Goal: Obtain resource: Download file/media

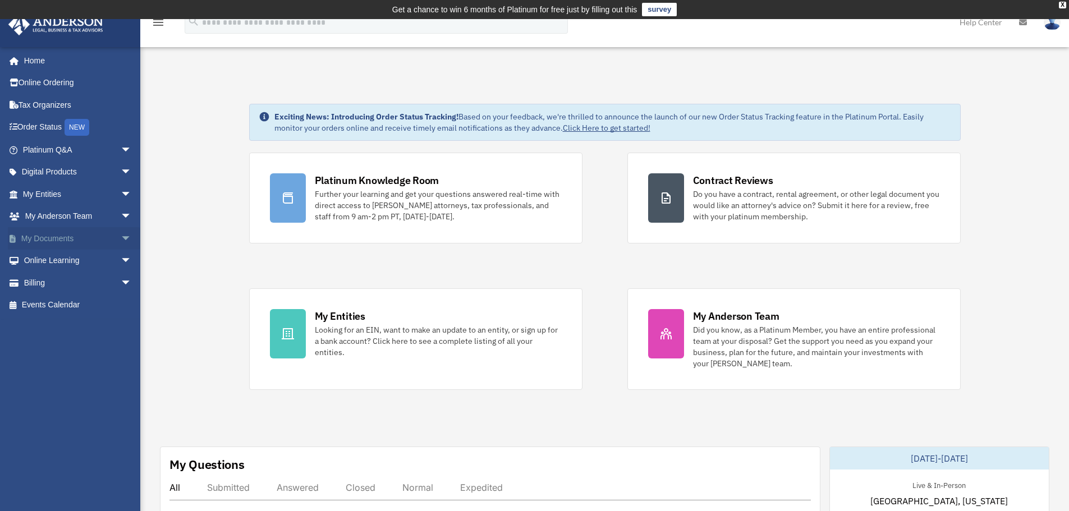
click at [126, 240] on span "arrow_drop_down" at bounding box center [132, 238] width 22 height 23
click at [54, 265] on link "Box" at bounding box center [82, 261] width 133 height 22
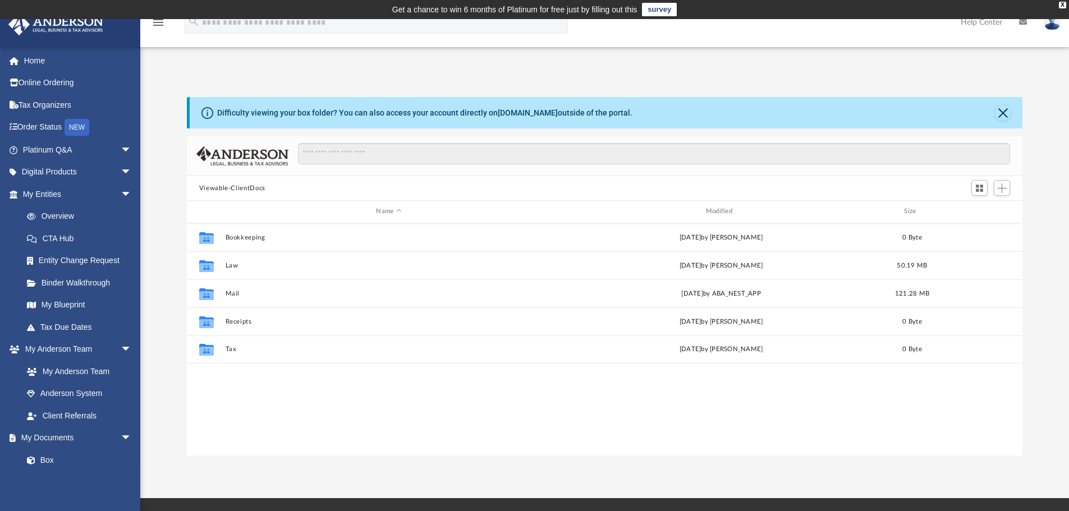
scroll to position [247, 827]
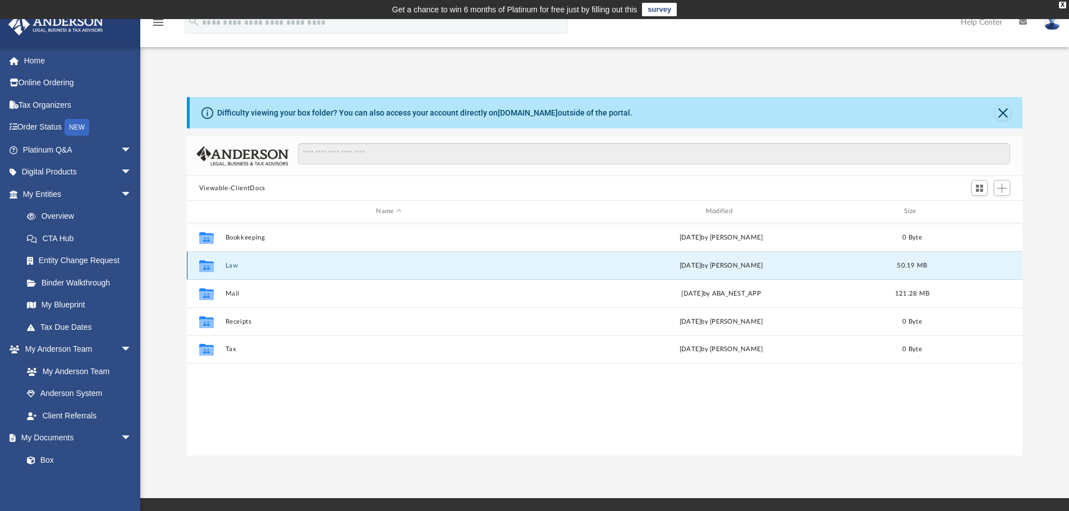
click at [230, 266] on button "Law" at bounding box center [388, 265] width 327 height 7
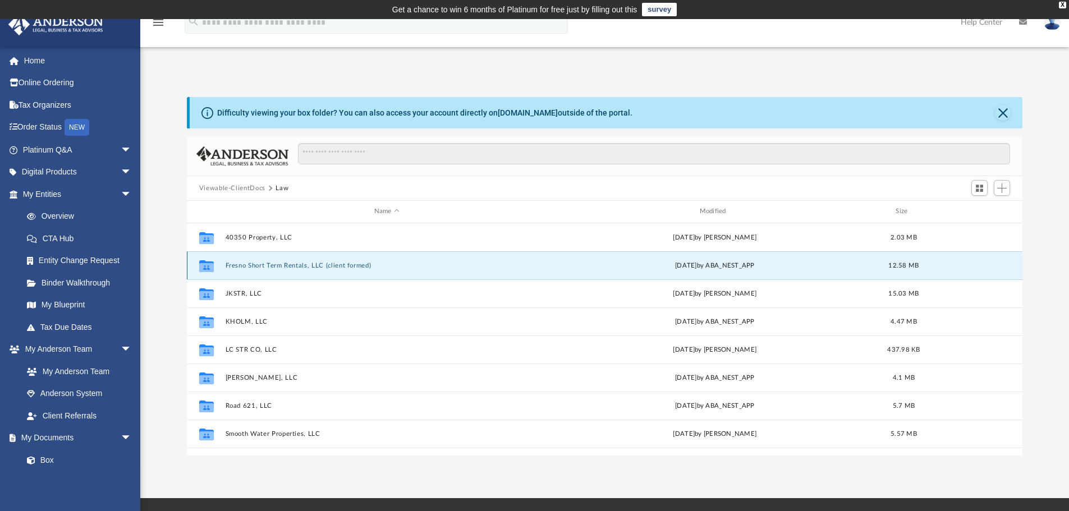
click at [253, 266] on button "Fresno Short Term Rentals, LLC (client formed)" at bounding box center [386, 265] width 323 height 7
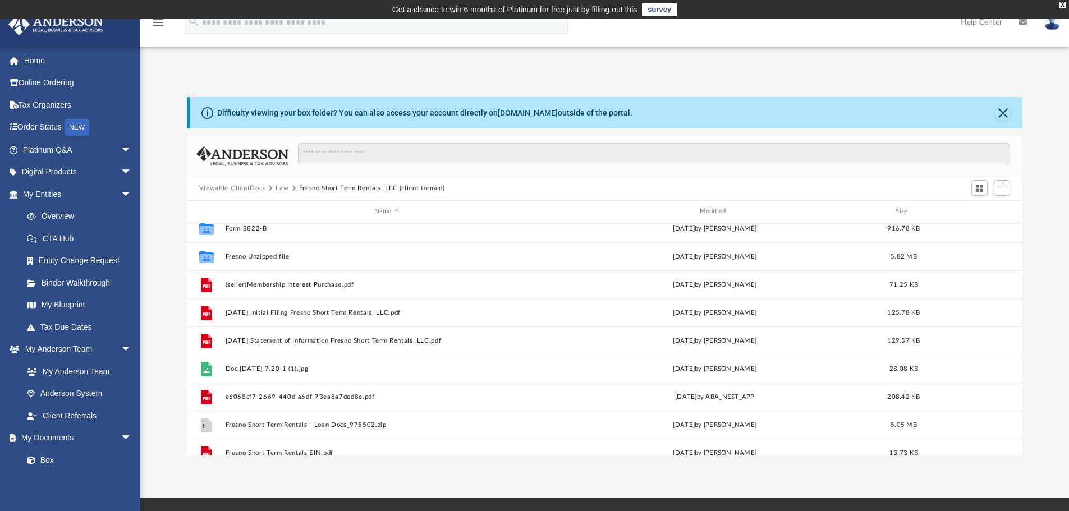
scroll to position [76, 0]
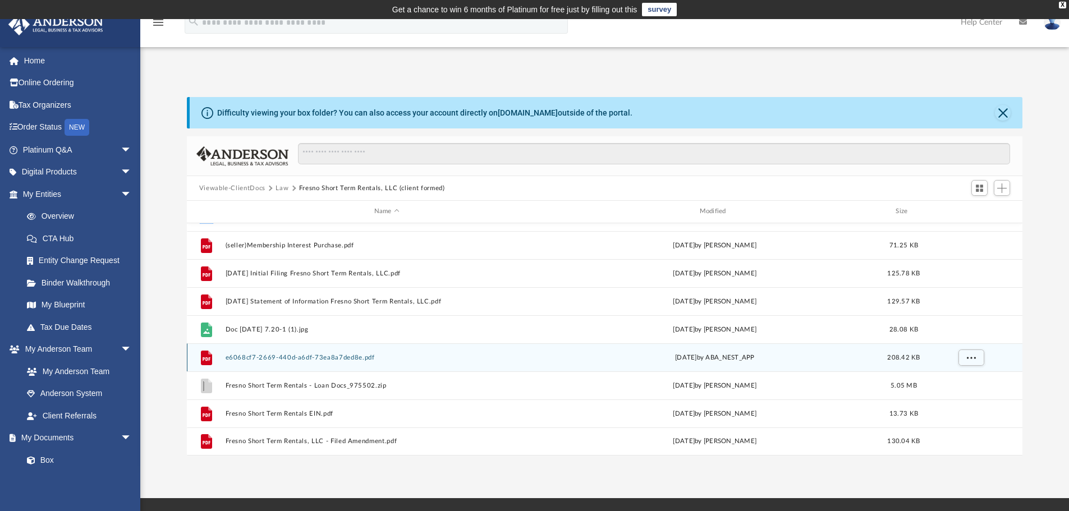
click at [328, 360] on button "e6068cf7-2669-440d-a6df-73ea8a7ded8e.pdf" at bounding box center [386, 357] width 323 height 7
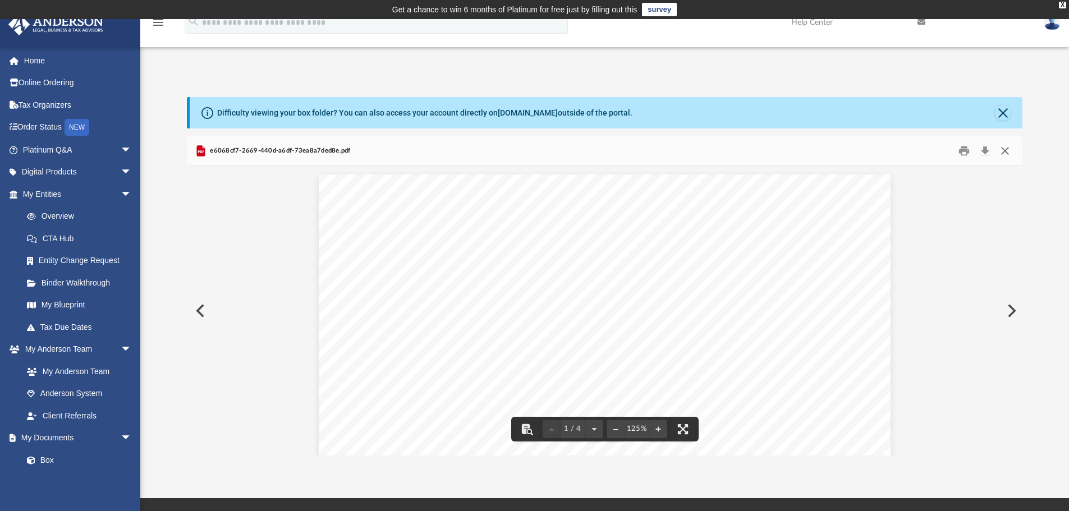
click at [1007, 151] on button "Close" at bounding box center [1005, 151] width 20 height 17
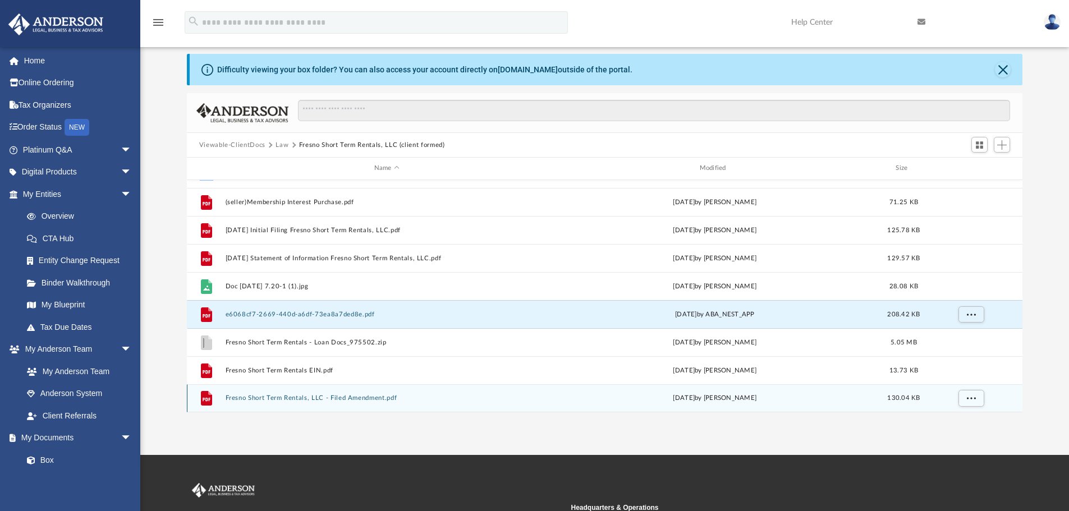
scroll to position [56, 0]
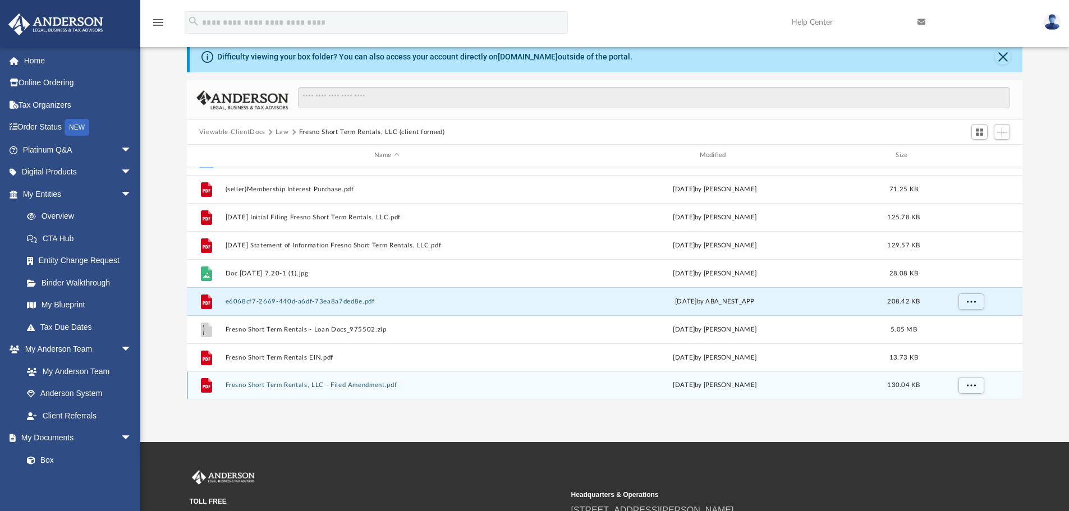
click at [320, 388] on button "Fresno Short Term Rentals, LLC - Filed Amendment.pdf" at bounding box center [386, 385] width 323 height 7
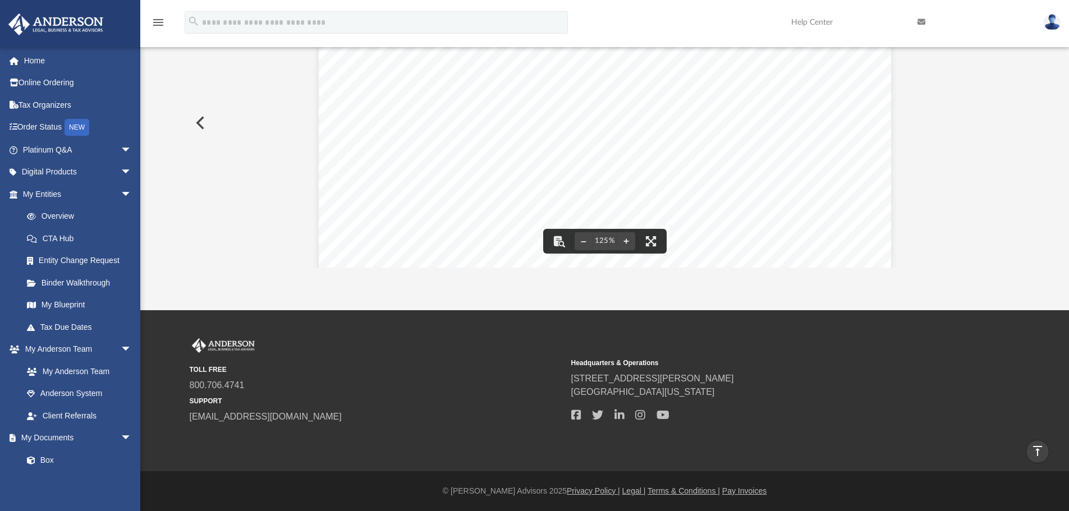
scroll to position [0, 0]
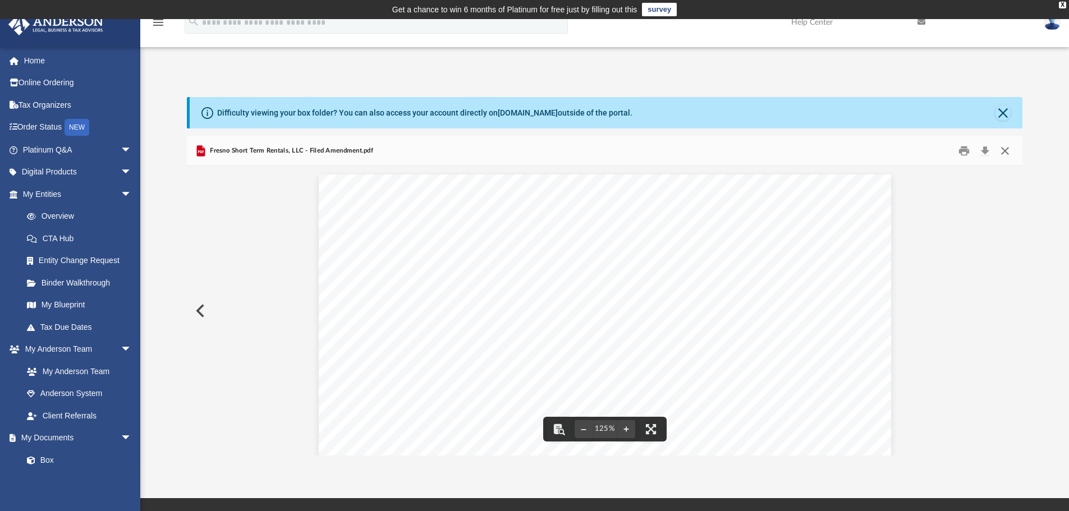
click at [1002, 154] on button "Close" at bounding box center [1005, 151] width 20 height 17
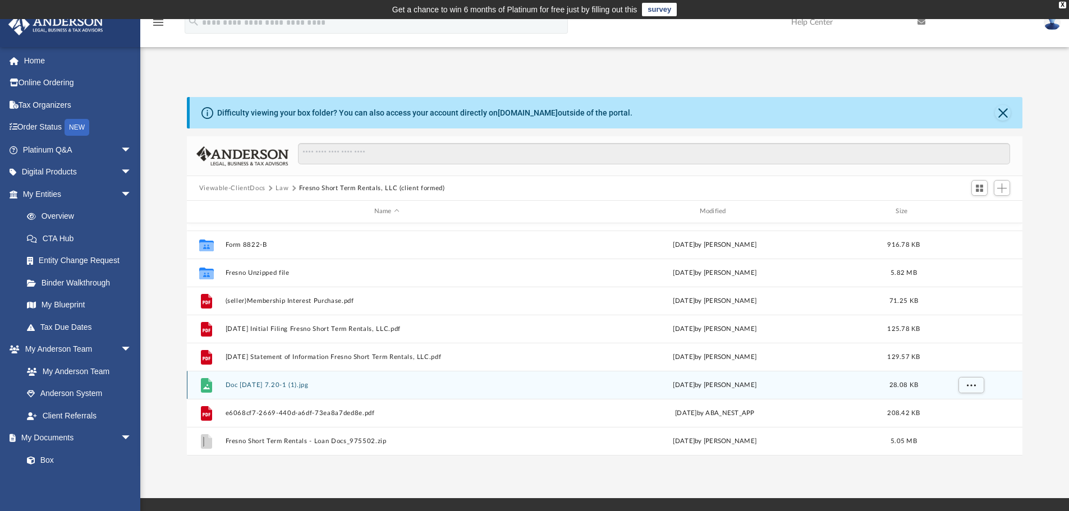
scroll to position [20, 0]
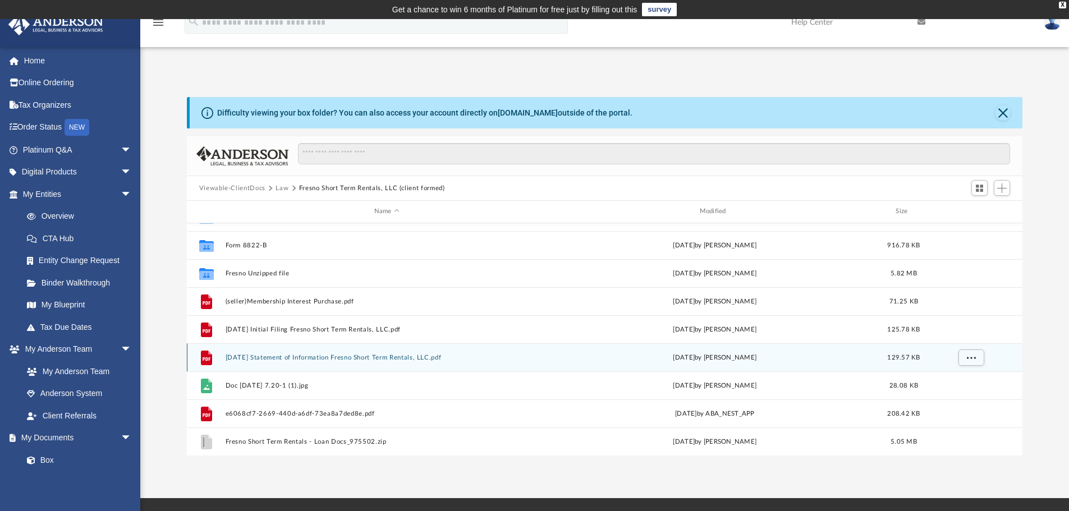
click at [332, 357] on button "[DATE] Statement of Information Fresno Short Term Rentals, LLC.pdf" at bounding box center [386, 357] width 323 height 7
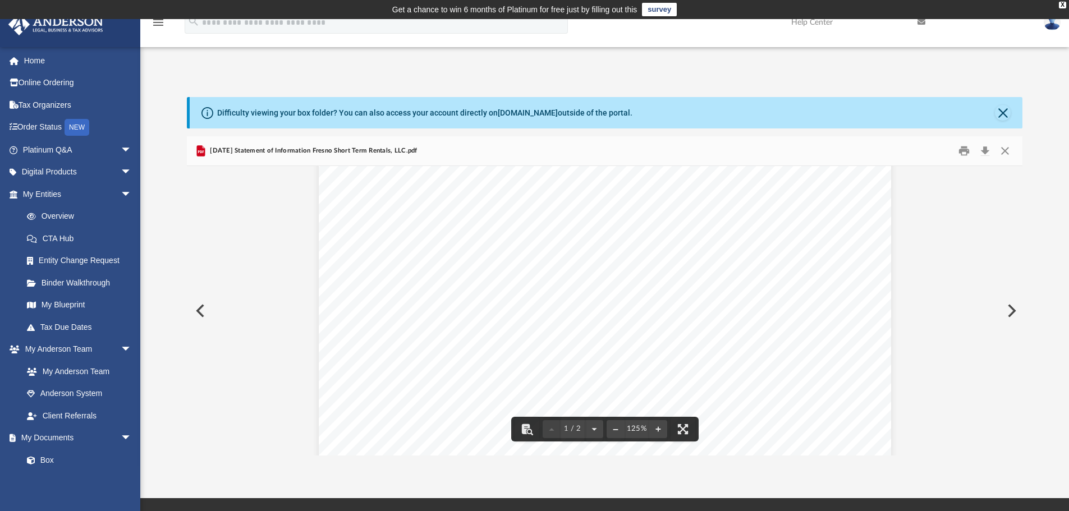
scroll to position [0, 0]
click at [1011, 146] on button "Close" at bounding box center [1005, 151] width 20 height 17
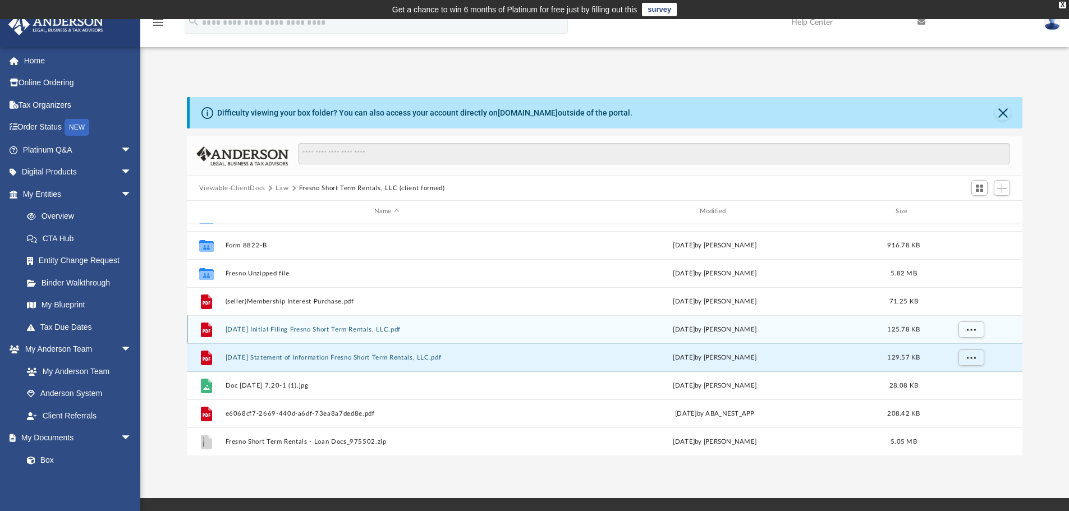
click at [325, 329] on button "[DATE] Initial Filing Fresno Short Term Rentals, LLC.pdf" at bounding box center [386, 329] width 323 height 7
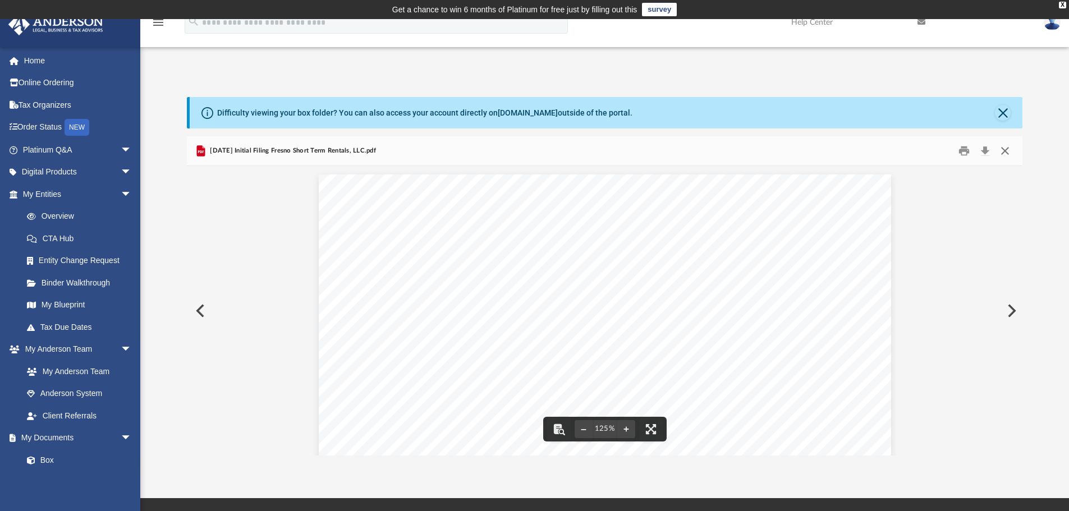
click at [1011, 147] on button "Close" at bounding box center [1005, 151] width 20 height 17
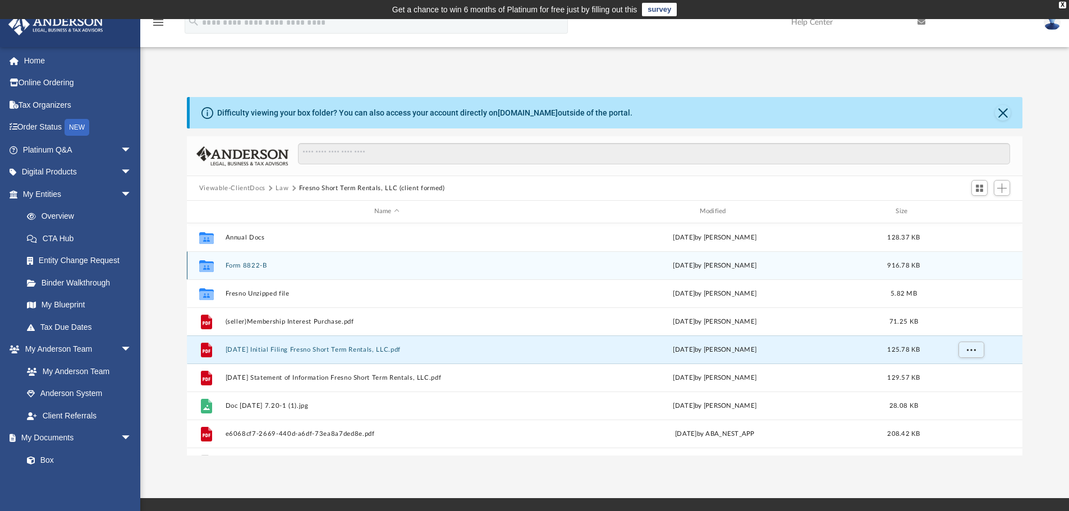
click at [250, 269] on button "Form 8822-B" at bounding box center [386, 265] width 323 height 7
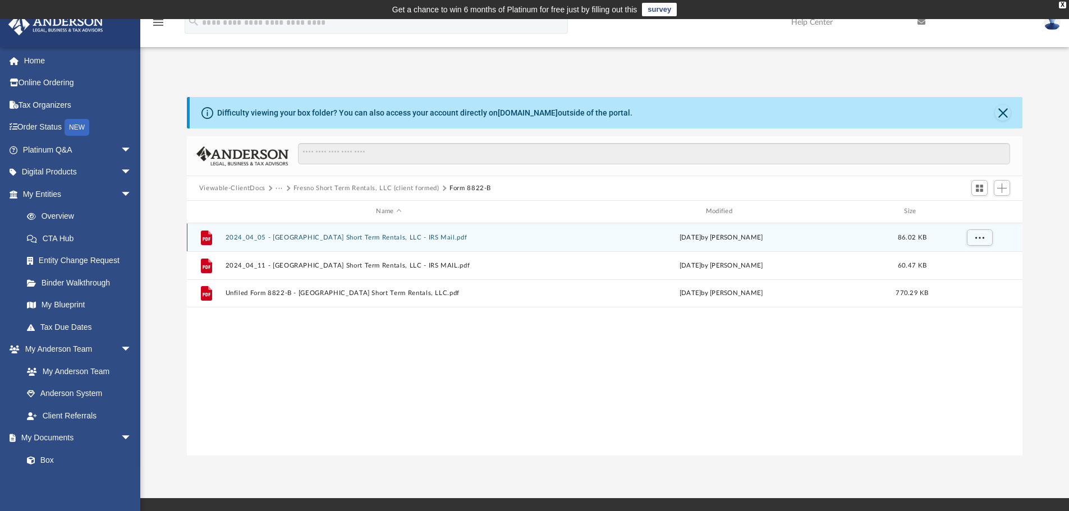
click at [337, 238] on button "2024_04_05 - [GEOGRAPHIC_DATA] Short Term Rentals, LLC - IRS Mail.pdf" at bounding box center [388, 237] width 327 height 7
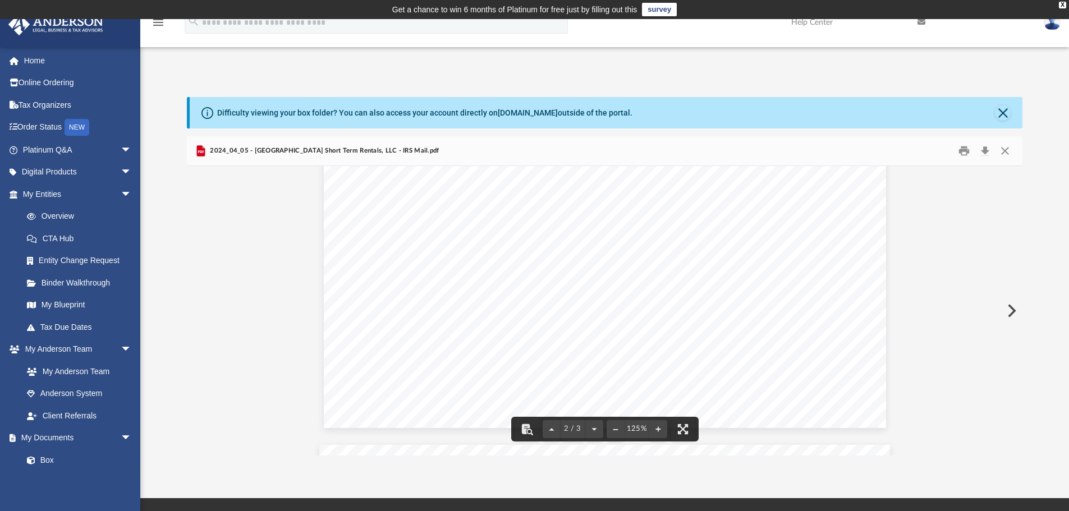
scroll to position [1459, 0]
click at [1011, 150] on button "Close" at bounding box center [1005, 151] width 20 height 17
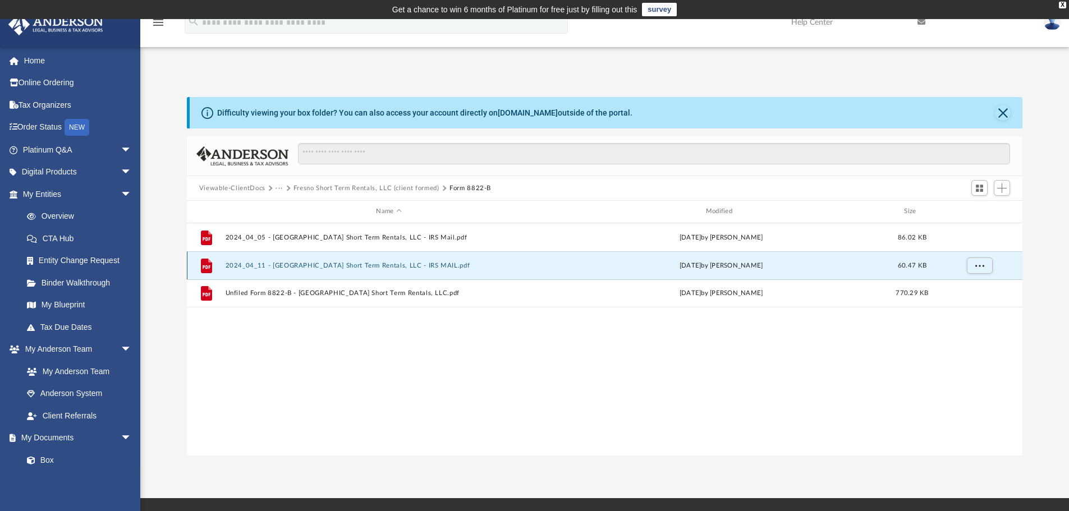
click at [384, 265] on button "2024_04_11 - [GEOGRAPHIC_DATA] Short Term Rentals, LLC - IRS MAIL.pdf" at bounding box center [388, 265] width 327 height 7
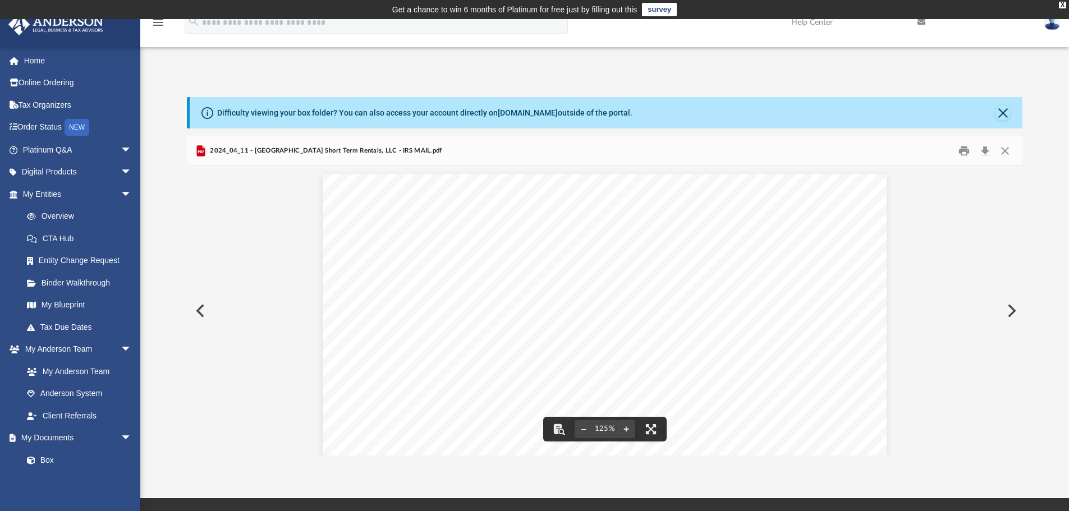
scroll to position [0, 0]
click at [1005, 150] on button "Close" at bounding box center [1005, 151] width 20 height 17
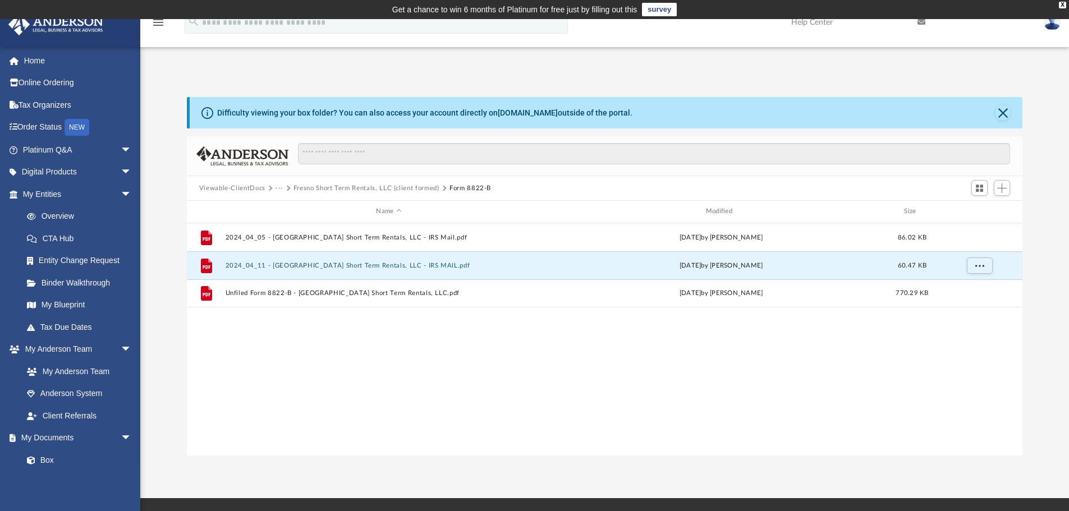
click at [406, 186] on button "Fresno Short Term Rentals, LLC (client formed)" at bounding box center [366, 189] width 146 height 10
click at [365, 185] on button "Fresno Short Term Rentals, LLC (client formed)" at bounding box center [366, 189] width 146 height 10
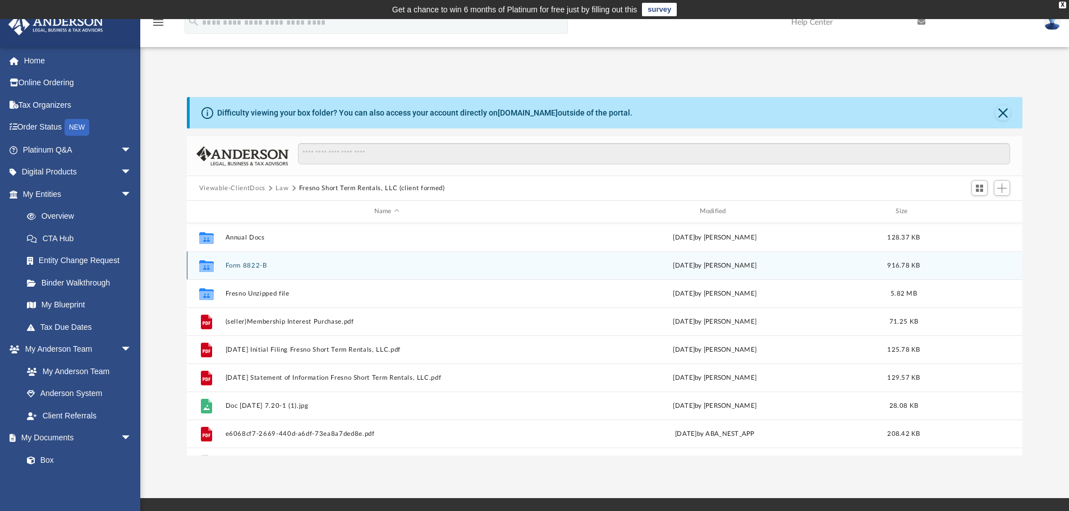
click at [253, 266] on button "Form 8822-B" at bounding box center [386, 265] width 323 height 7
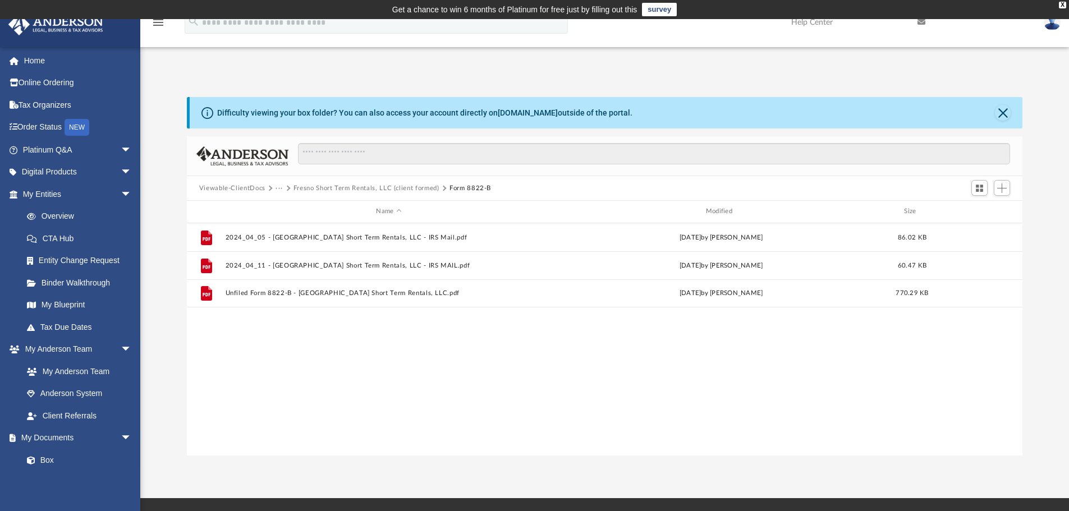
click at [431, 187] on button "Fresno Short Term Rentals, LLC (client formed)" at bounding box center [366, 189] width 146 height 10
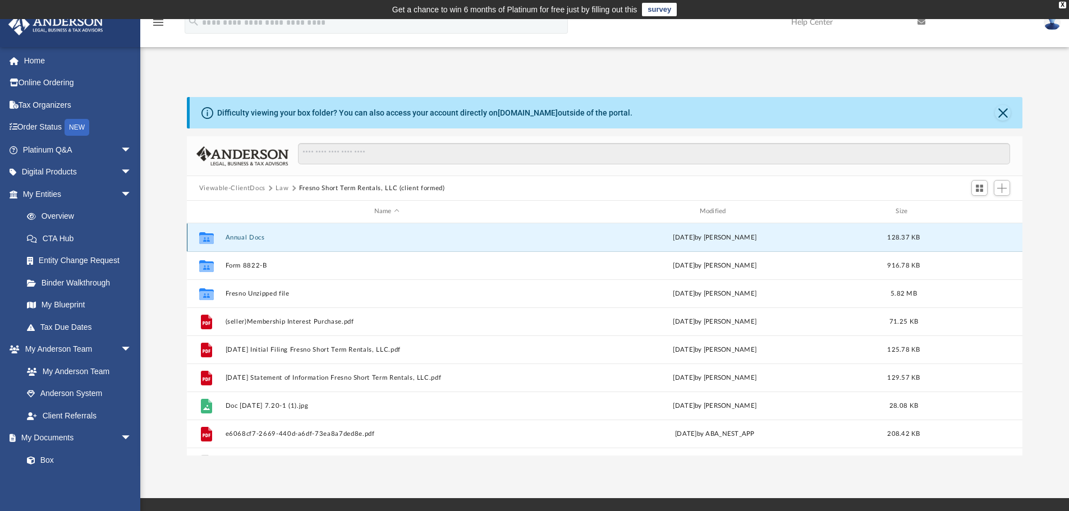
click at [252, 239] on button "Annual Docs" at bounding box center [386, 237] width 323 height 7
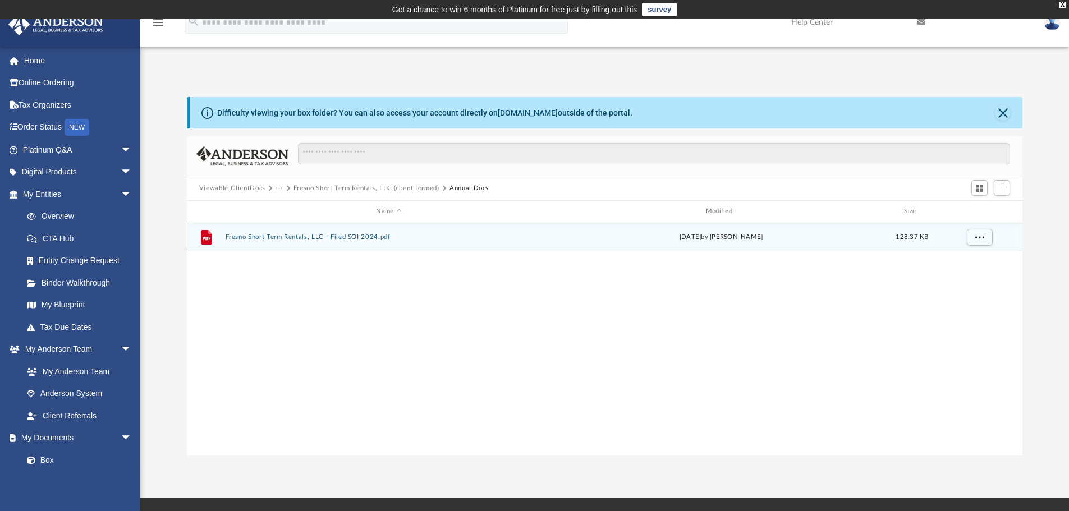
click at [307, 238] on button "Fresno Short Term Rentals, LLC - Filed SOI 2024.pdf" at bounding box center [388, 236] width 327 height 7
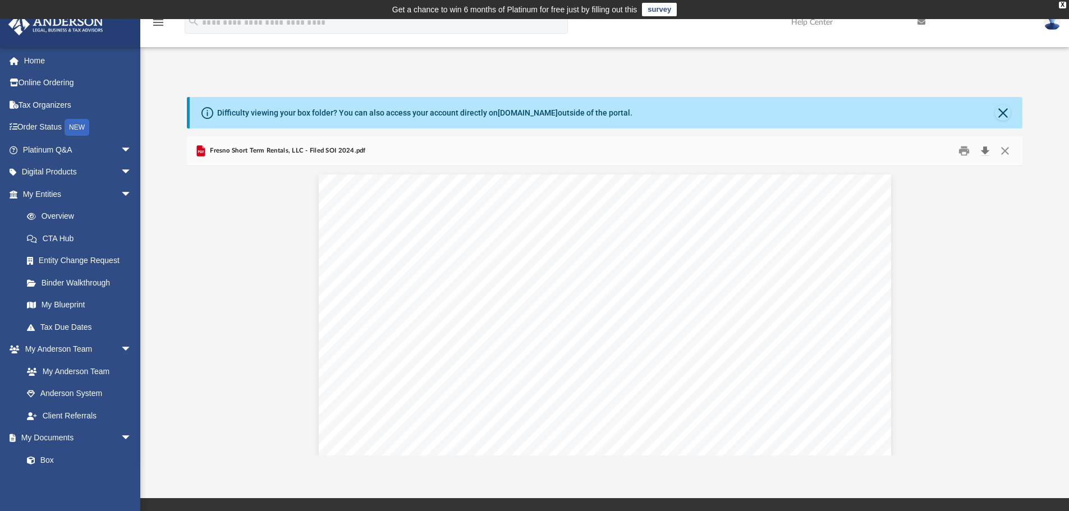
click at [985, 150] on button "Download" at bounding box center [985, 151] width 20 height 17
click at [1007, 148] on button "Close" at bounding box center [1005, 151] width 20 height 17
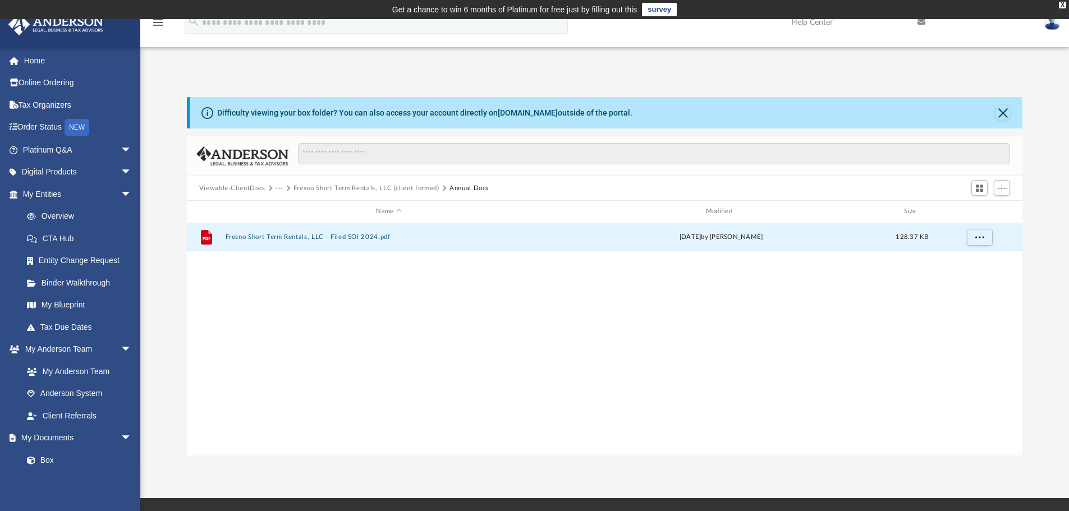
click at [314, 189] on button "Fresno Short Term Rentals, LLC (client formed)" at bounding box center [366, 189] width 146 height 10
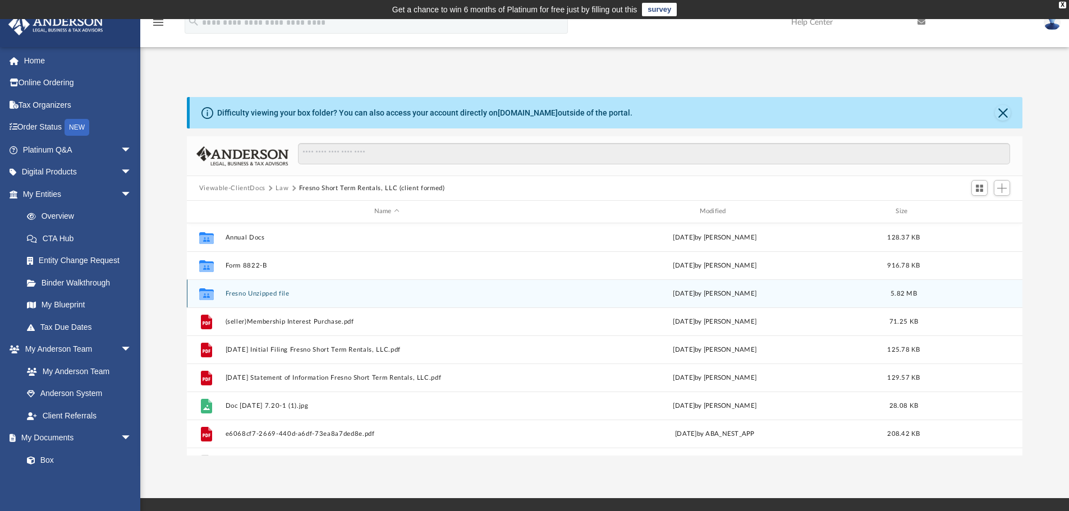
click at [251, 293] on button "Fresno Unzipped file" at bounding box center [386, 293] width 323 height 7
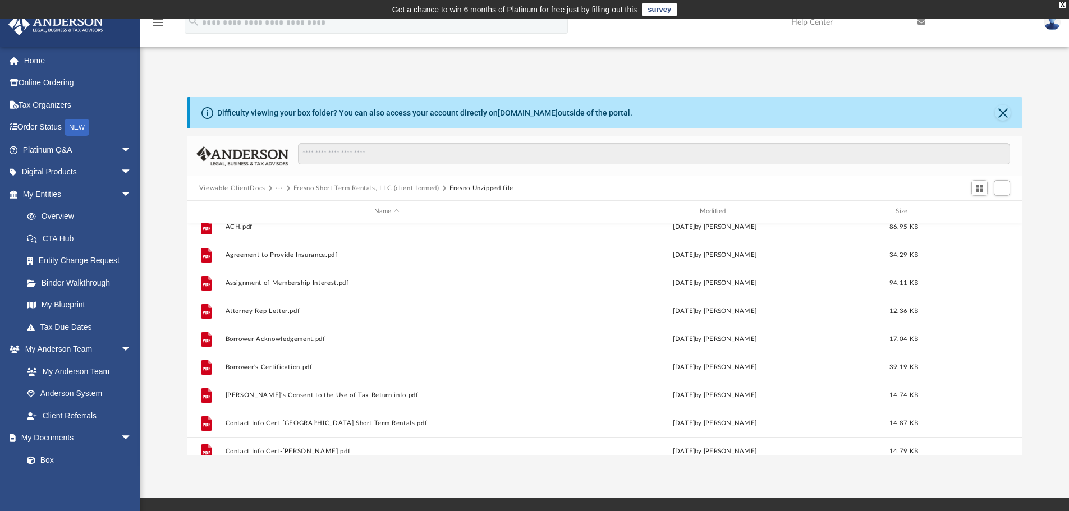
scroll to position [56, 0]
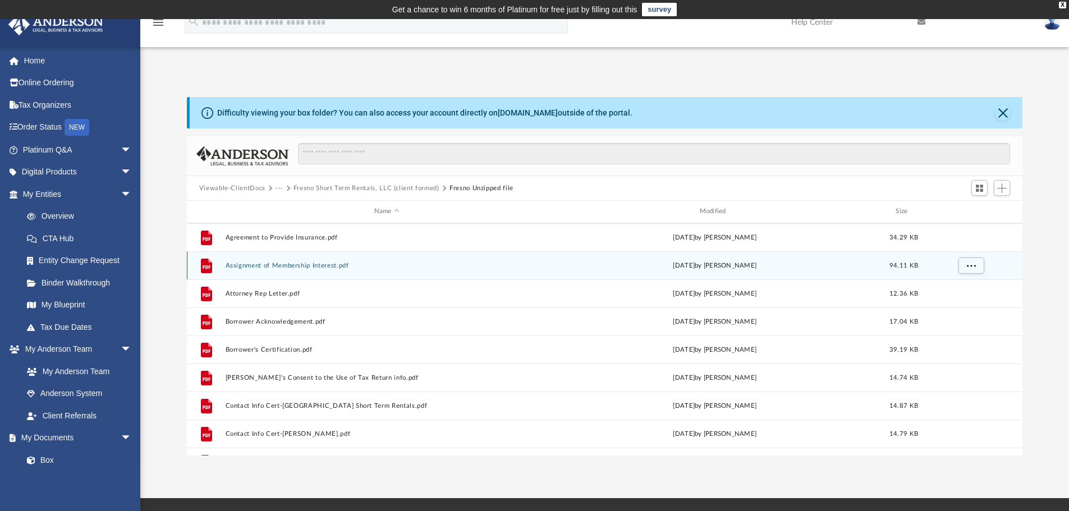
click at [283, 263] on button "Assignment of Membership Interest.pdf" at bounding box center [386, 265] width 323 height 7
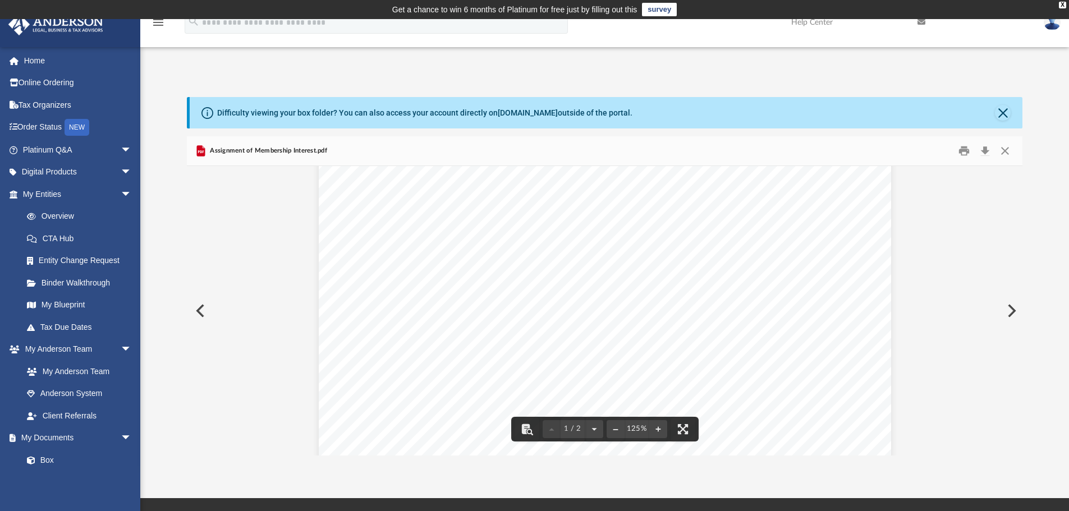
scroll to position [0, 0]
click at [1004, 145] on button "Close" at bounding box center [1005, 151] width 20 height 17
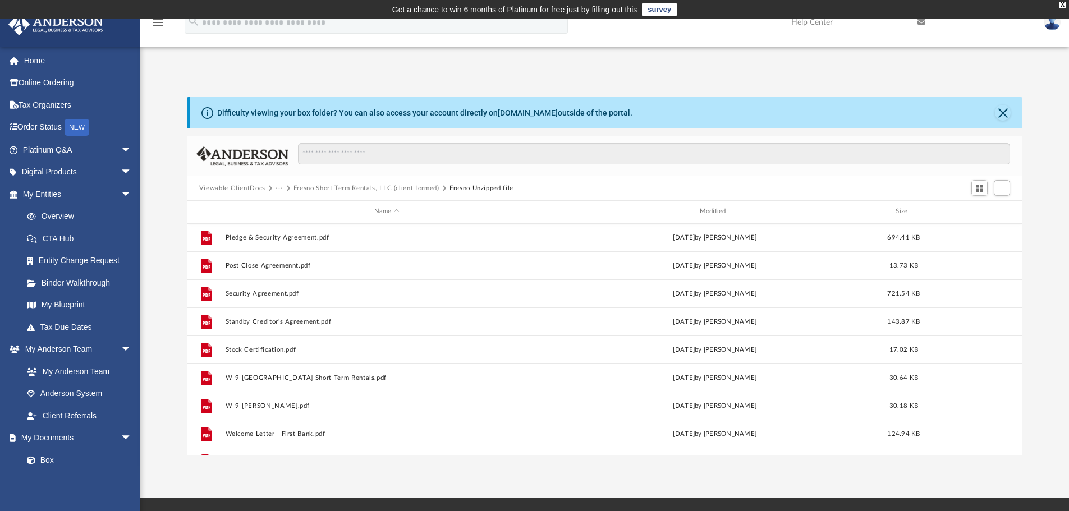
scroll to position [469, 0]
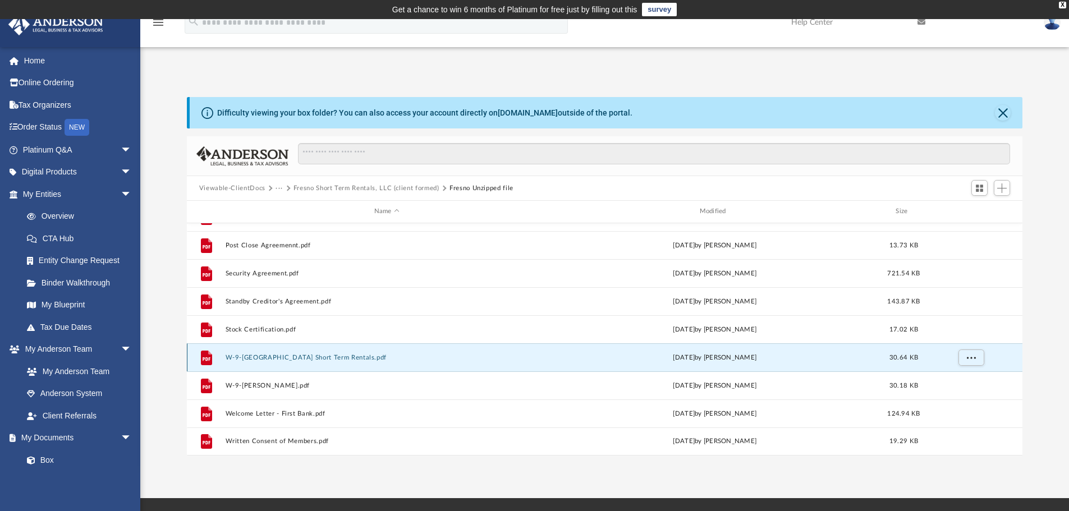
click at [259, 357] on button "W-9-[GEOGRAPHIC_DATA] Short Term Rentals.pdf" at bounding box center [386, 357] width 323 height 7
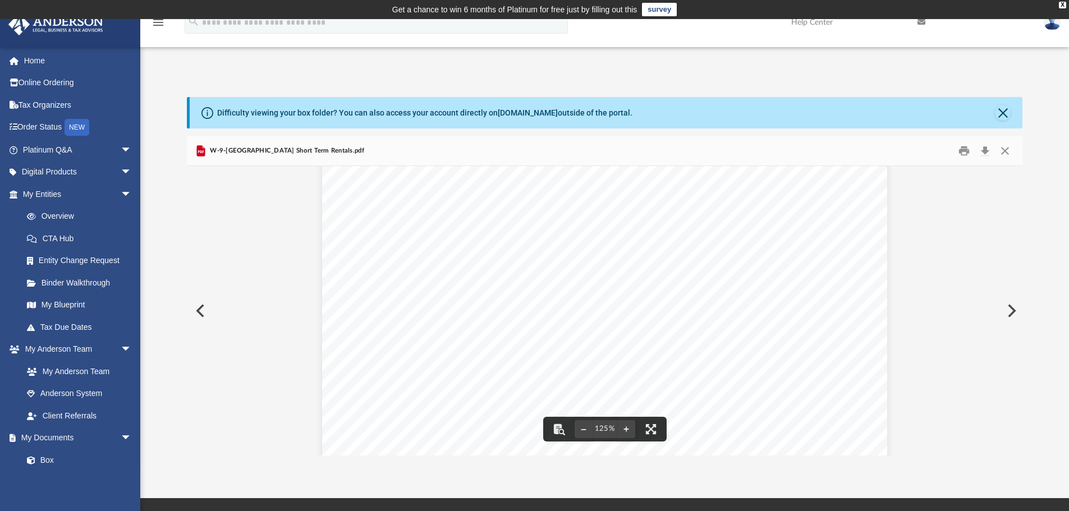
scroll to position [465, 0]
click at [1007, 151] on button "Close" at bounding box center [1005, 151] width 20 height 17
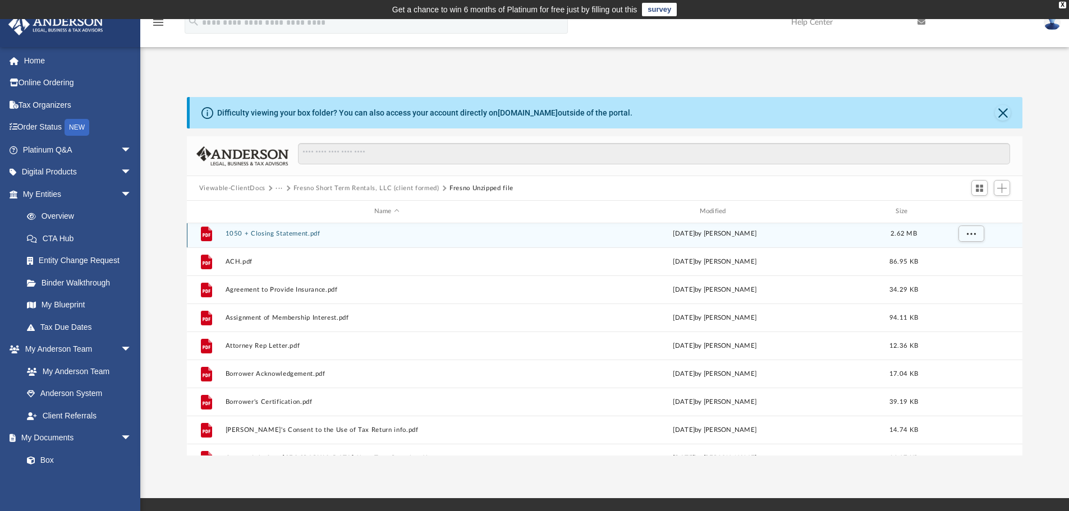
scroll to position [0, 0]
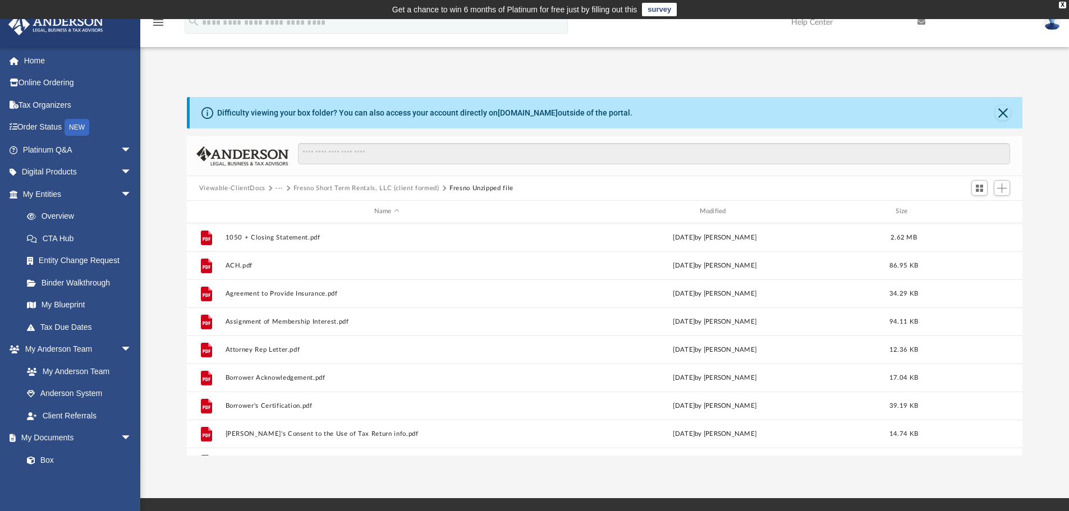
click at [328, 187] on button "Fresno Short Term Rentals, LLC (client formed)" at bounding box center [366, 189] width 146 height 10
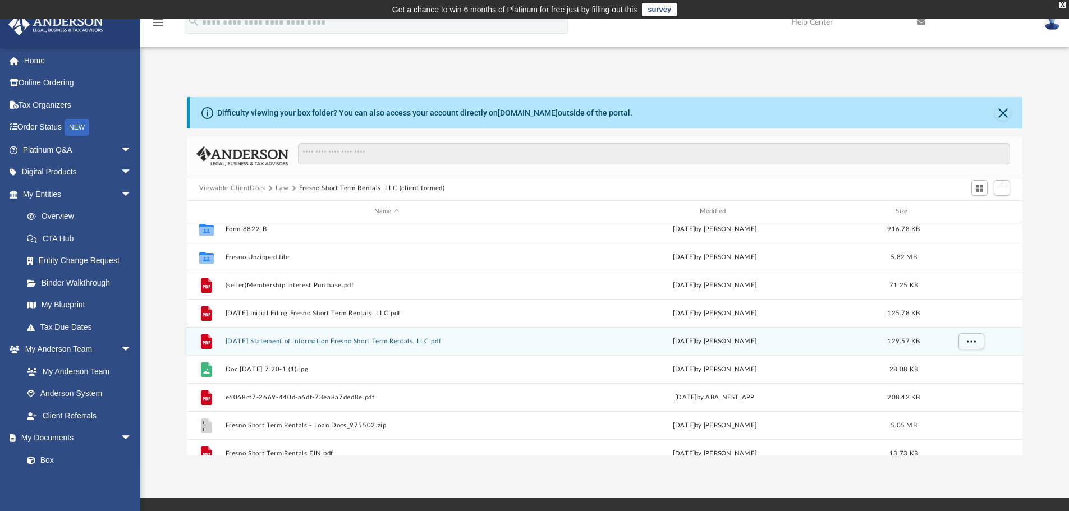
scroll to position [56, 0]
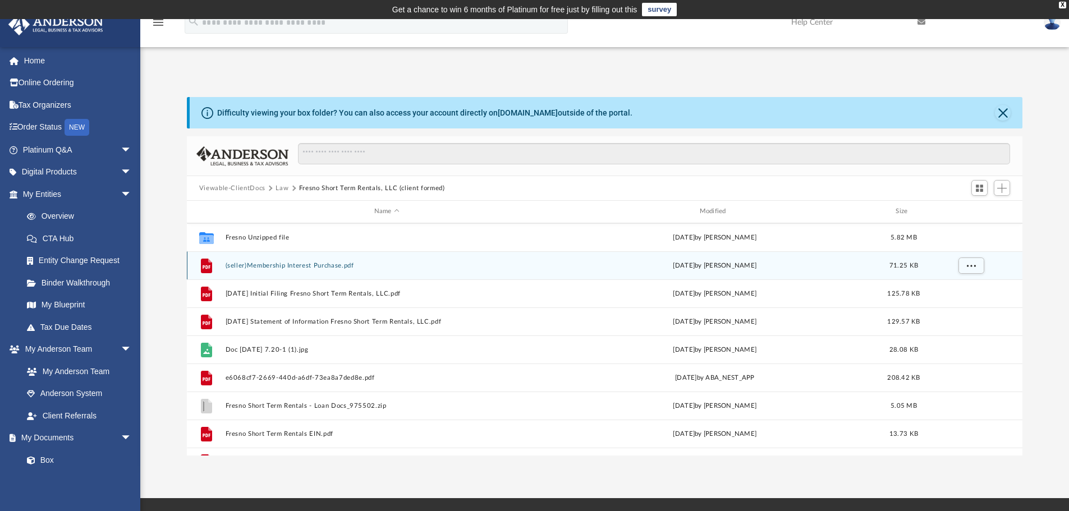
click at [306, 263] on button "(seller)Membership Interest Purchase.pdf" at bounding box center [386, 265] width 323 height 7
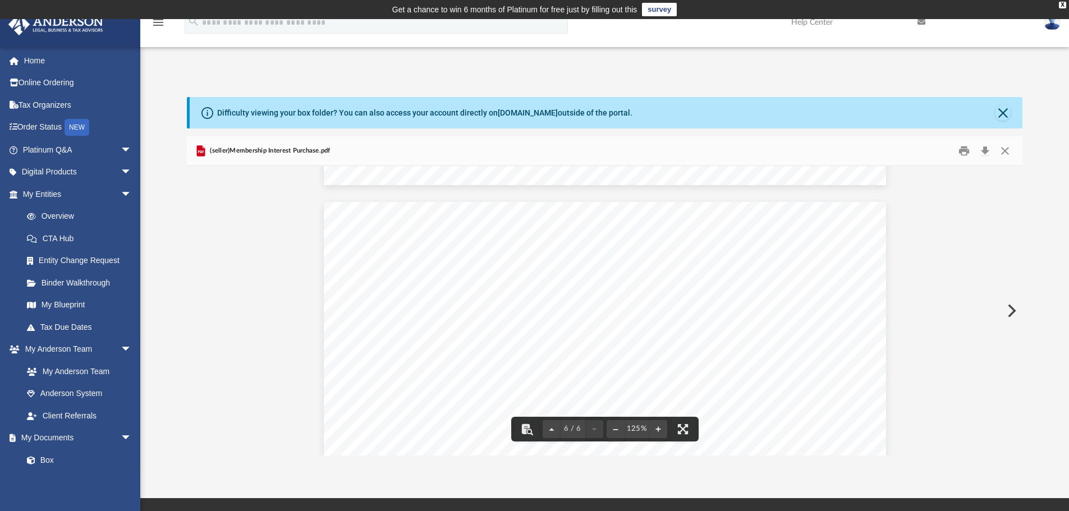
scroll to position [3787, 0]
click at [1004, 155] on button "Close" at bounding box center [1005, 151] width 20 height 17
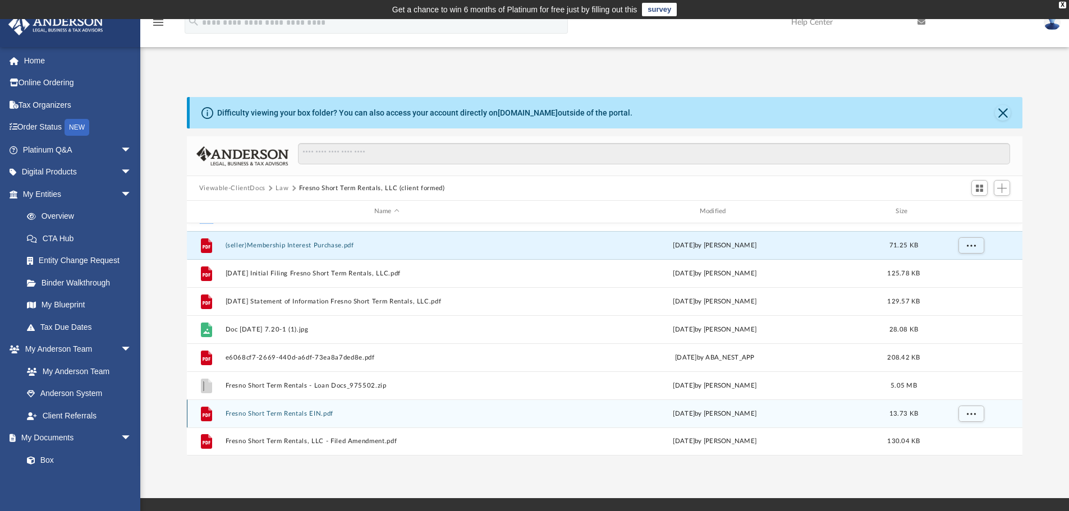
scroll to position [56, 0]
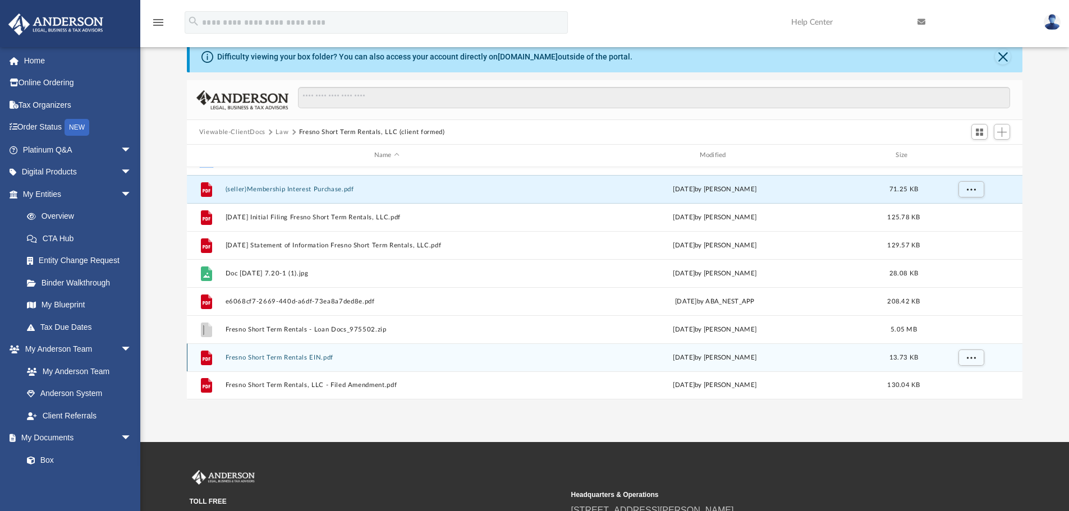
click at [308, 353] on div "File Fresno Short Term Rentals EIN.pdf [DATE] by [PERSON_NAME] 13.73 KB" at bounding box center [605, 357] width 836 height 28
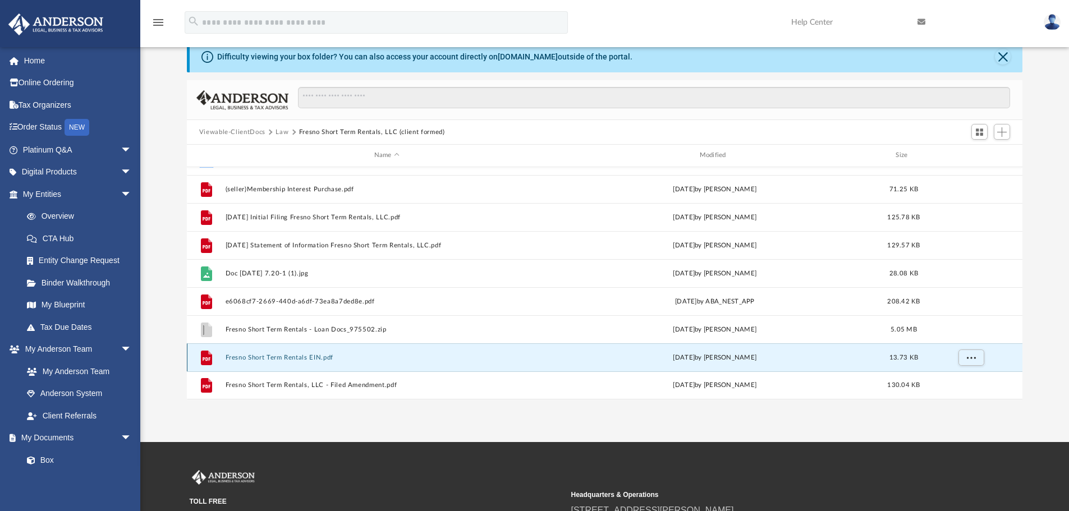
click at [308, 356] on button "Fresno Short Term Rentals EIN.pdf" at bounding box center [386, 357] width 323 height 7
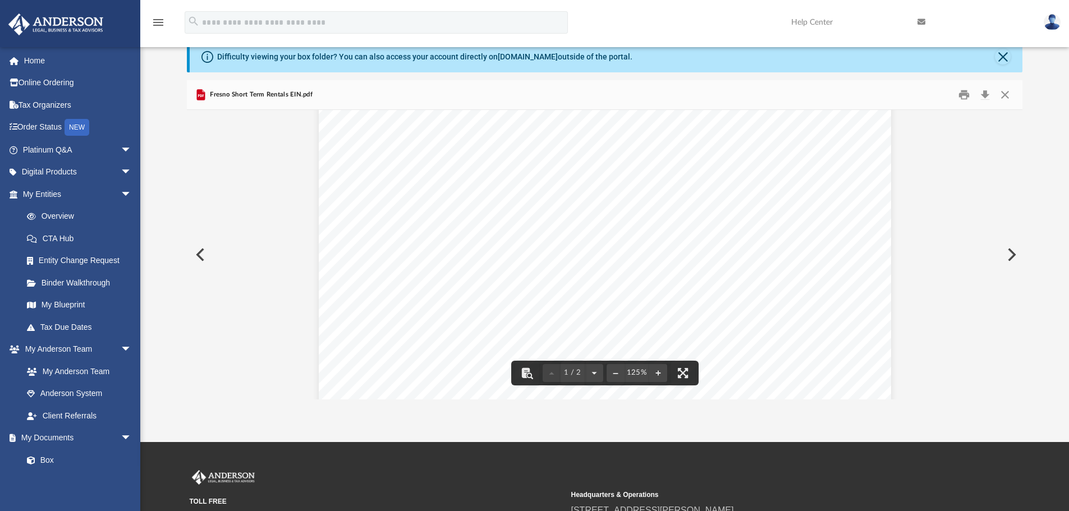
scroll to position [112, 0]
click at [1002, 93] on button "Close" at bounding box center [1005, 94] width 20 height 17
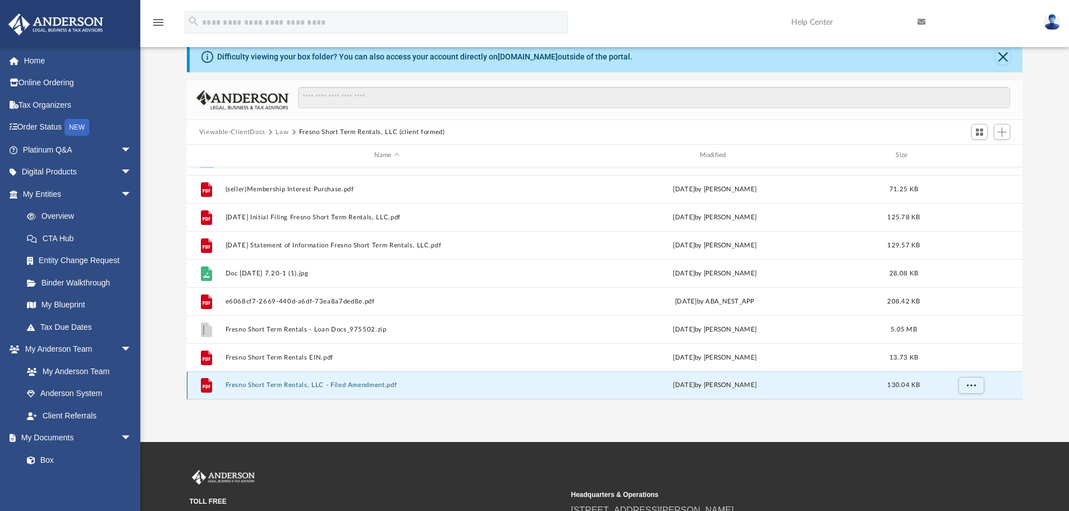
click at [350, 382] on button "Fresno Short Term Rentals, LLC - Filed Amendment.pdf" at bounding box center [386, 385] width 323 height 7
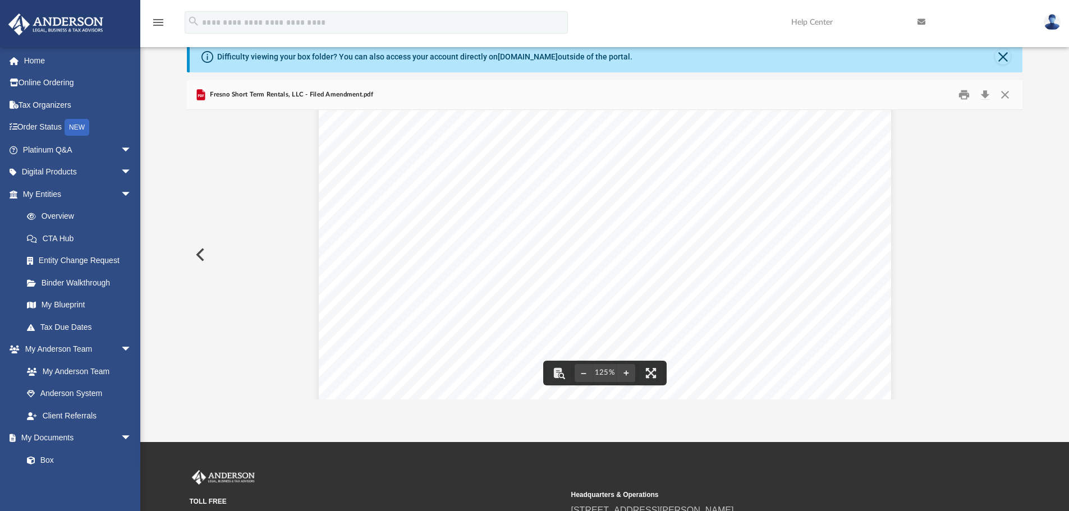
scroll to position [0, 0]
click at [1007, 93] on button "Close" at bounding box center [1005, 94] width 20 height 17
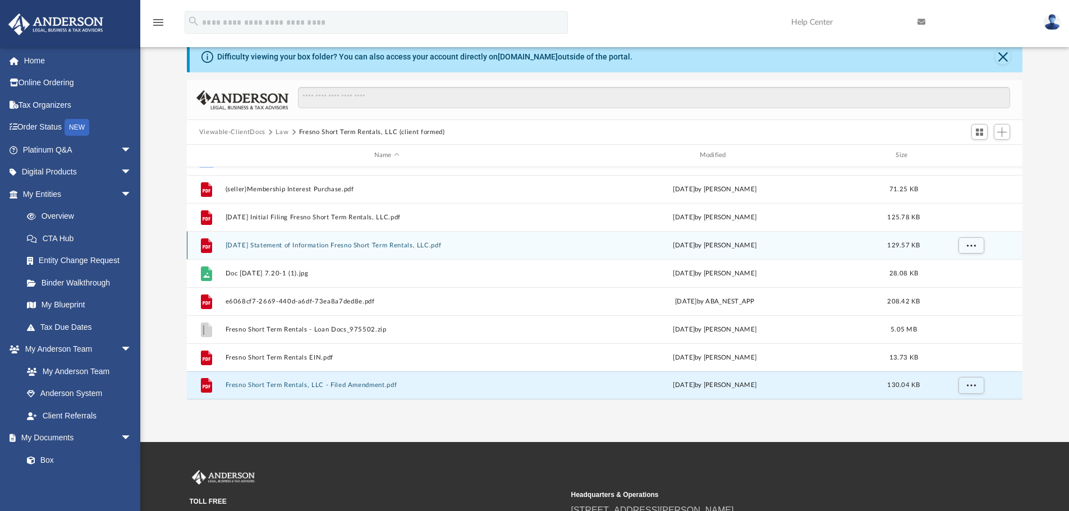
click at [295, 247] on button "[DATE] Statement of Information Fresno Short Term Rentals, LLC.pdf" at bounding box center [386, 245] width 323 height 7
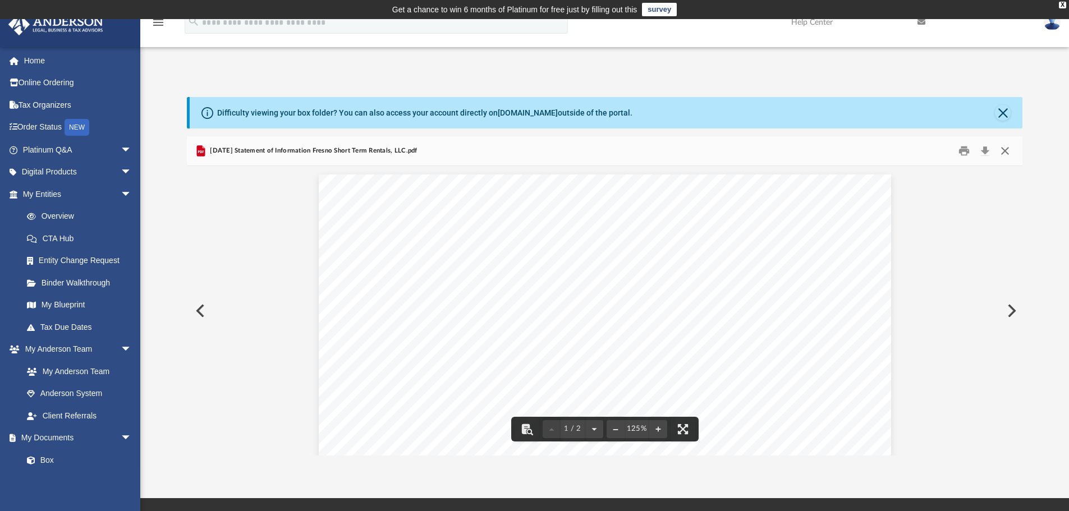
click at [1010, 154] on button "Close" at bounding box center [1005, 151] width 20 height 17
